Goal: Task Accomplishment & Management: Manage account settings

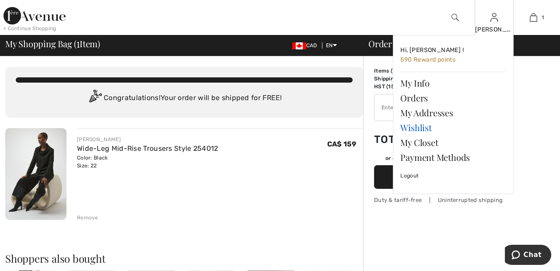
click at [417, 126] on link "Wishlist" at bounding box center [453, 127] width 106 height 15
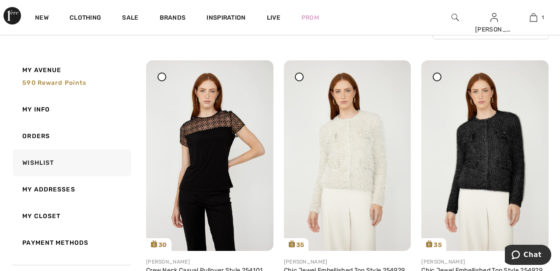
scroll to position [86, 0]
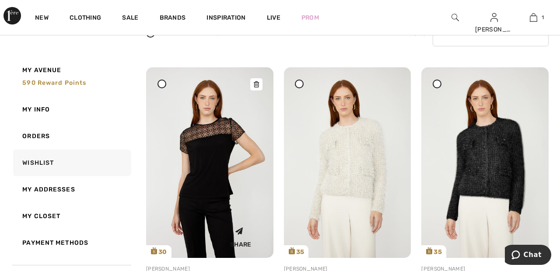
click at [169, 88] on img at bounding box center [209, 162] width 127 height 191
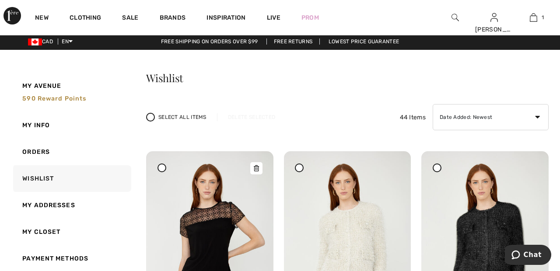
scroll to position [0, 0]
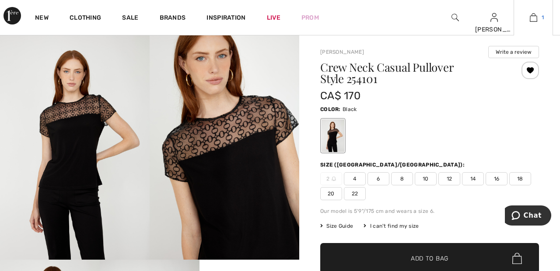
click at [532, 18] on img at bounding box center [532, 17] width 7 height 10
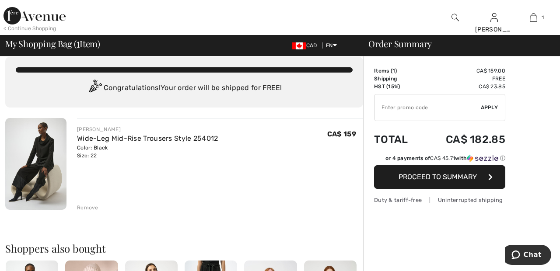
scroll to position [5, 0]
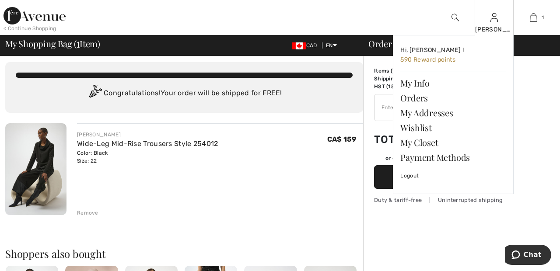
click at [494, 21] on img at bounding box center [493, 17] width 7 height 10
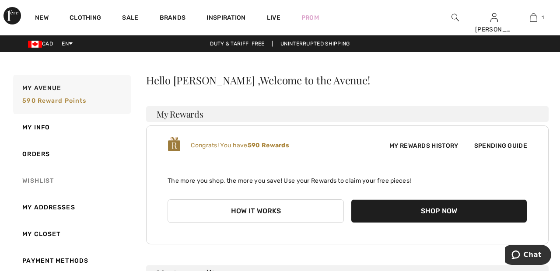
click at [52, 177] on link "Wishlist" at bounding box center [71, 180] width 120 height 27
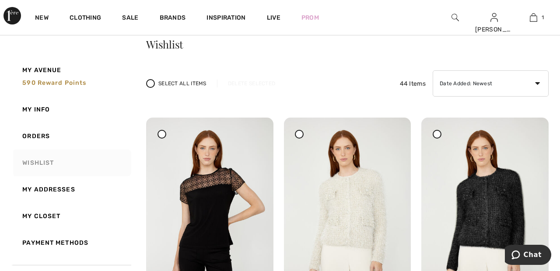
scroll to position [30, 0]
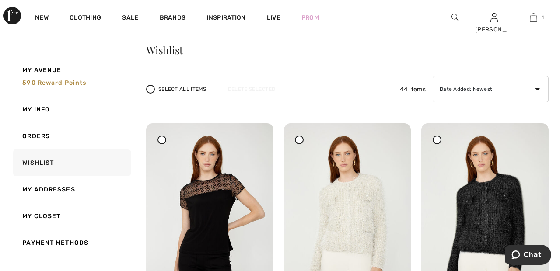
click at [164, 140] on div at bounding box center [161, 140] width 9 height 9
click at [265, 89] on div "Delete Selected" at bounding box center [251, 89] width 69 height 8
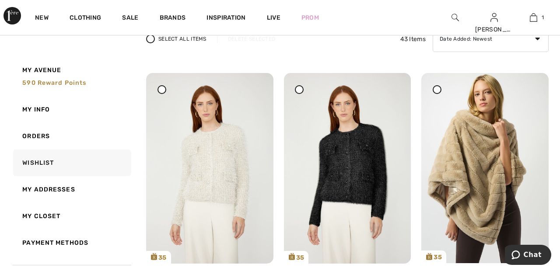
scroll to position [79, 0]
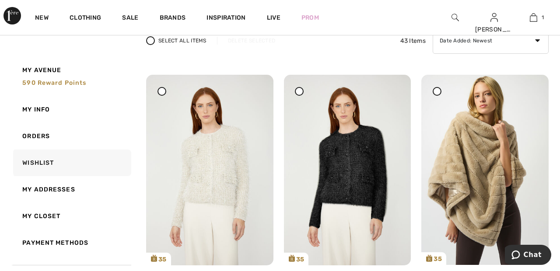
click at [163, 92] on div at bounding box center [161, 91] width 9 height 9
click at [303, 93] on span at bounding box center [299, 91] width 11 height 11
click at [275, 34] on div "Live" at bounding box center [273, 18] width 35 height 36
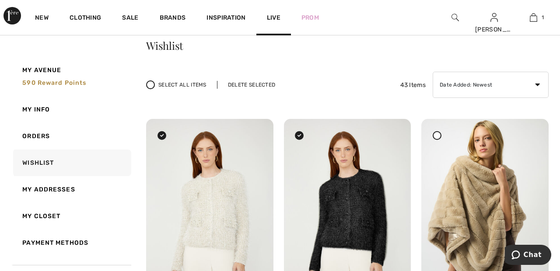
scroll to position [29, 0]
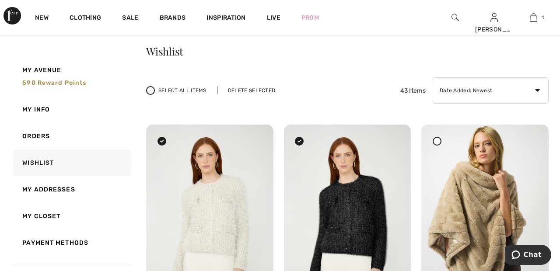
click at [274, 91] on div "Delete Selected" at bounding box center [251, 91] width 69 height 8
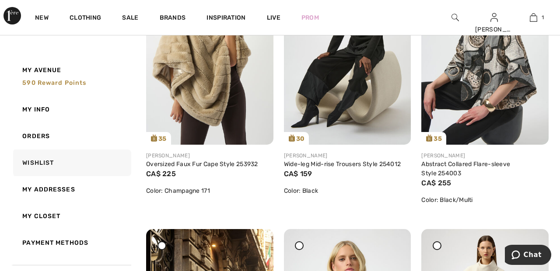
scroll to position [0, 0]
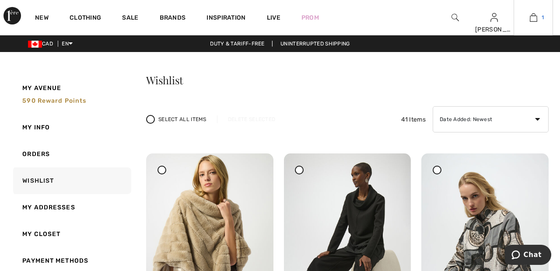
click at [539, 17] on link "1" at bounding box center [533, 17] width 38 height 10
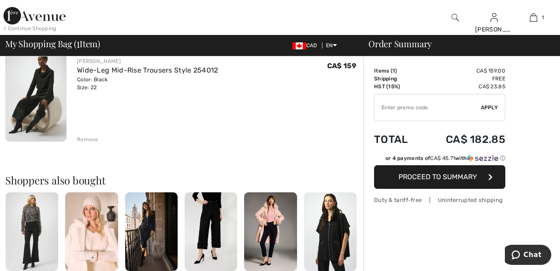
scroll to position [90, 0]
